Goal: Transaction & Acquisition: Purchase product/service

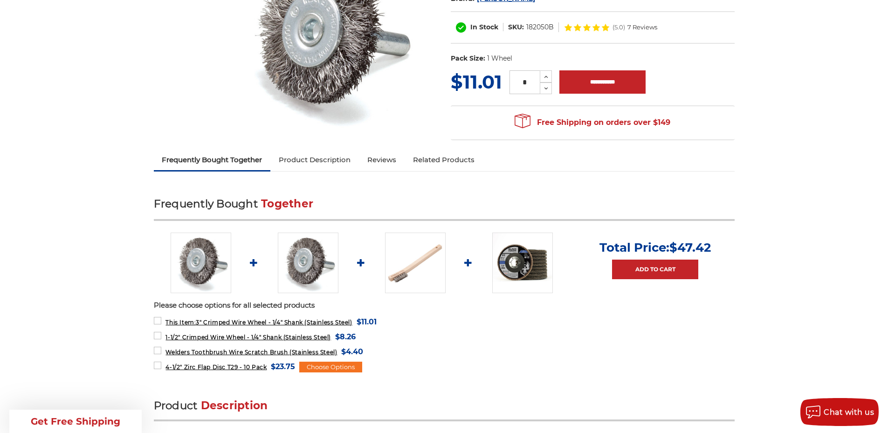
scroll to position [186, 0]
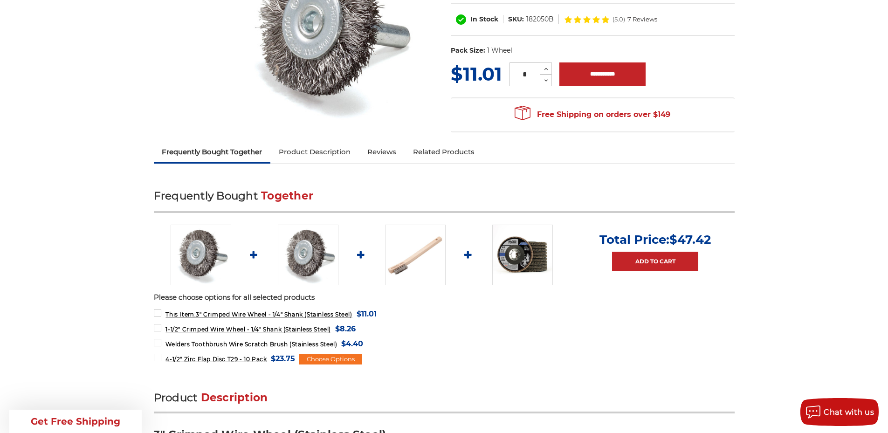
click at [335, 154] on link "Product Description" at bounding box center [314, 152] width 89 height 21
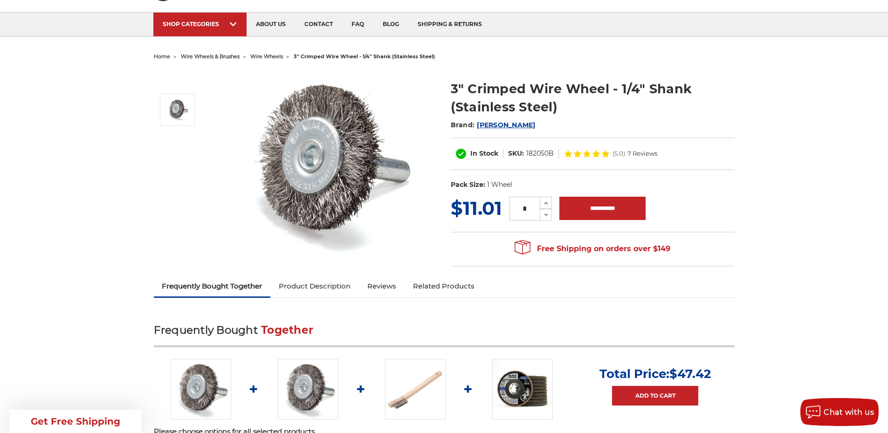
scroll to position [0, 0]
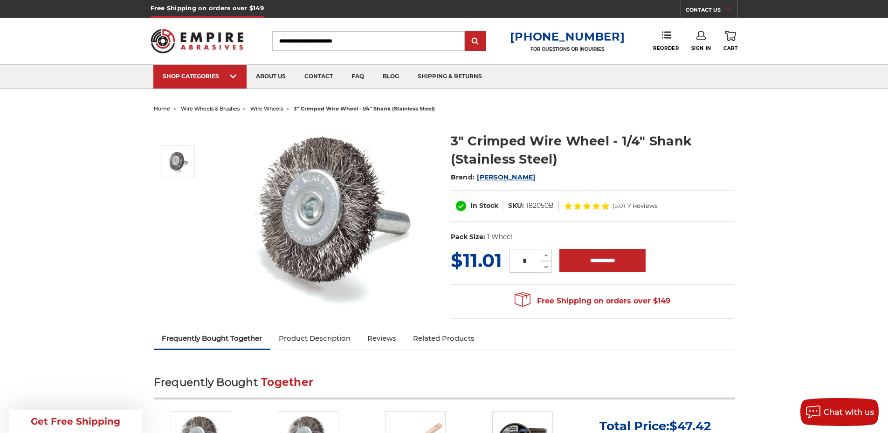
click at [272, 107] on span "wire wheels" at bounding box center [266, 108] width 33 height 7
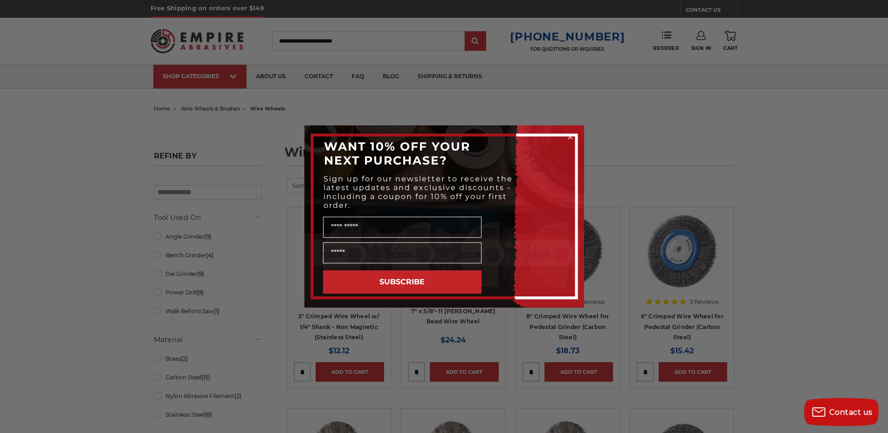
click at [570, 137] on icon "Close dialog" at bounding box center [570, 137] width 4 height 4
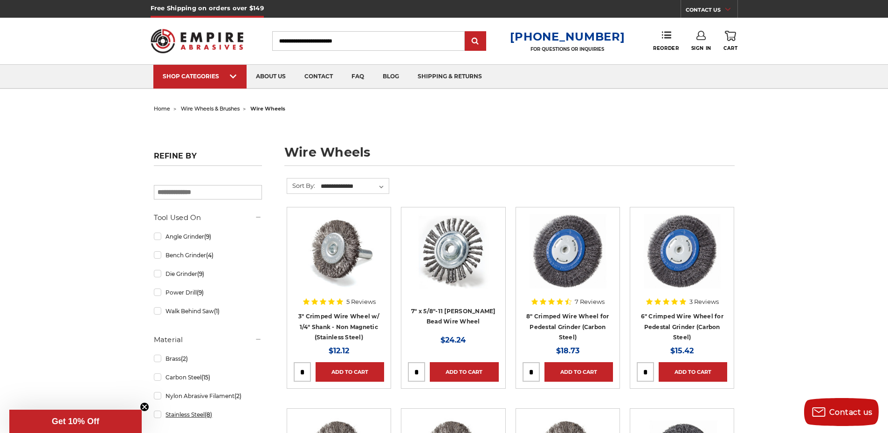
click at [158, 414] on link "Stainless Steel (8)" at bounding box center [208, 414] width 108 height 16
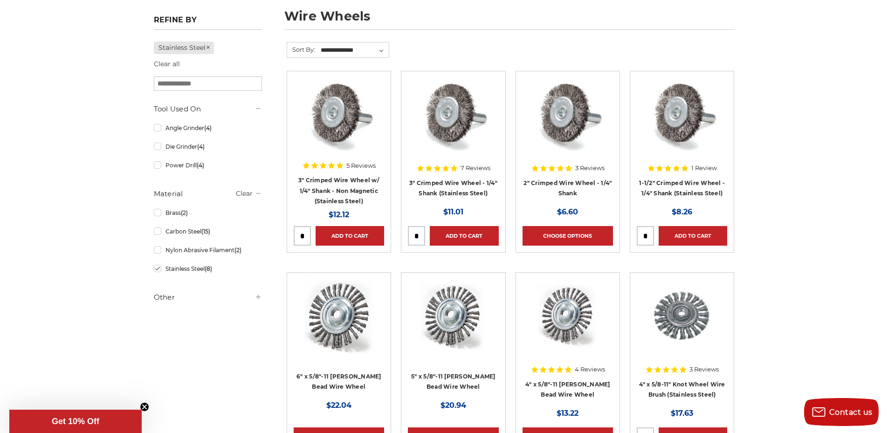
scroll to position [140, 0]
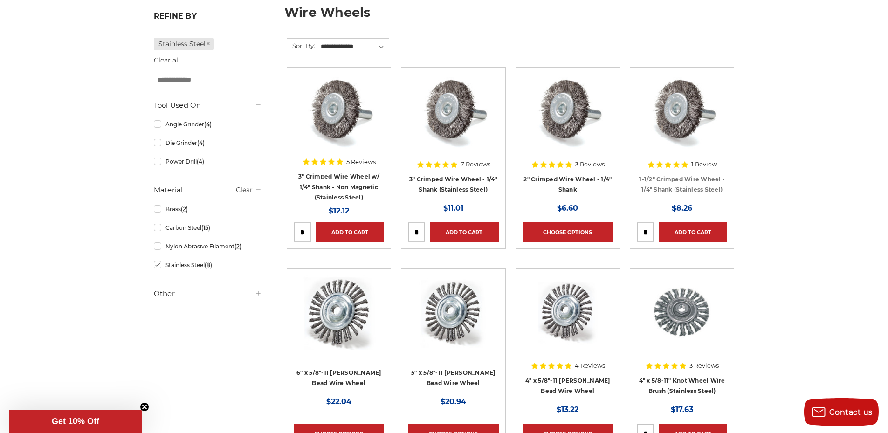
click at [690, 180] on link "1-1/2" Crimped Wire Wheel - 1/4" Shank (Stainless Steel)" at bounding box center [682, 185] width 86 height 18
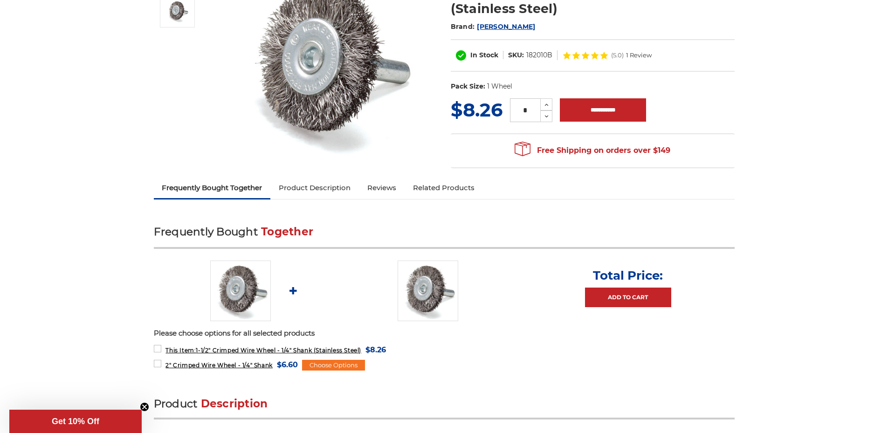
scroll to position [186, 0]
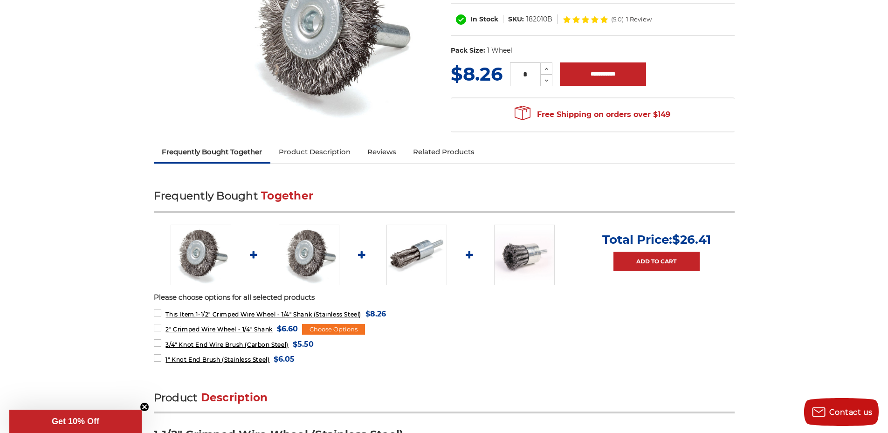
click at [325, 155] on link "Product Description" at bounding box center [314, 152] width 89 height 21
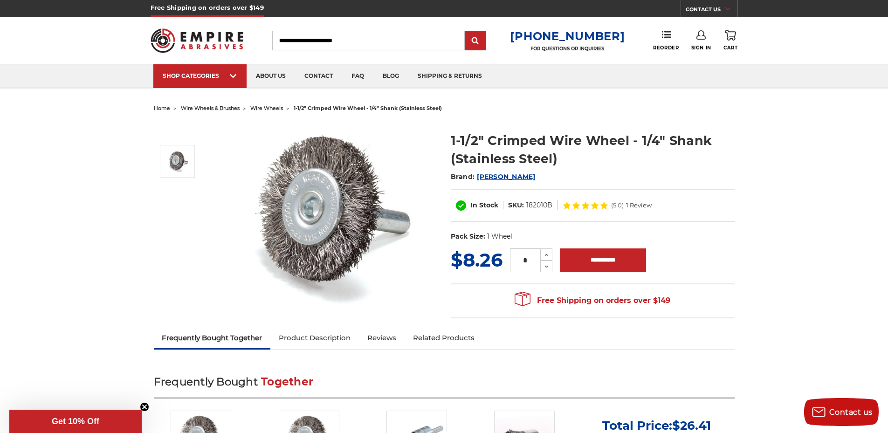
scroll to position [0, 0]
